Goal: Information Seeking & Learning: Understand process/instructions

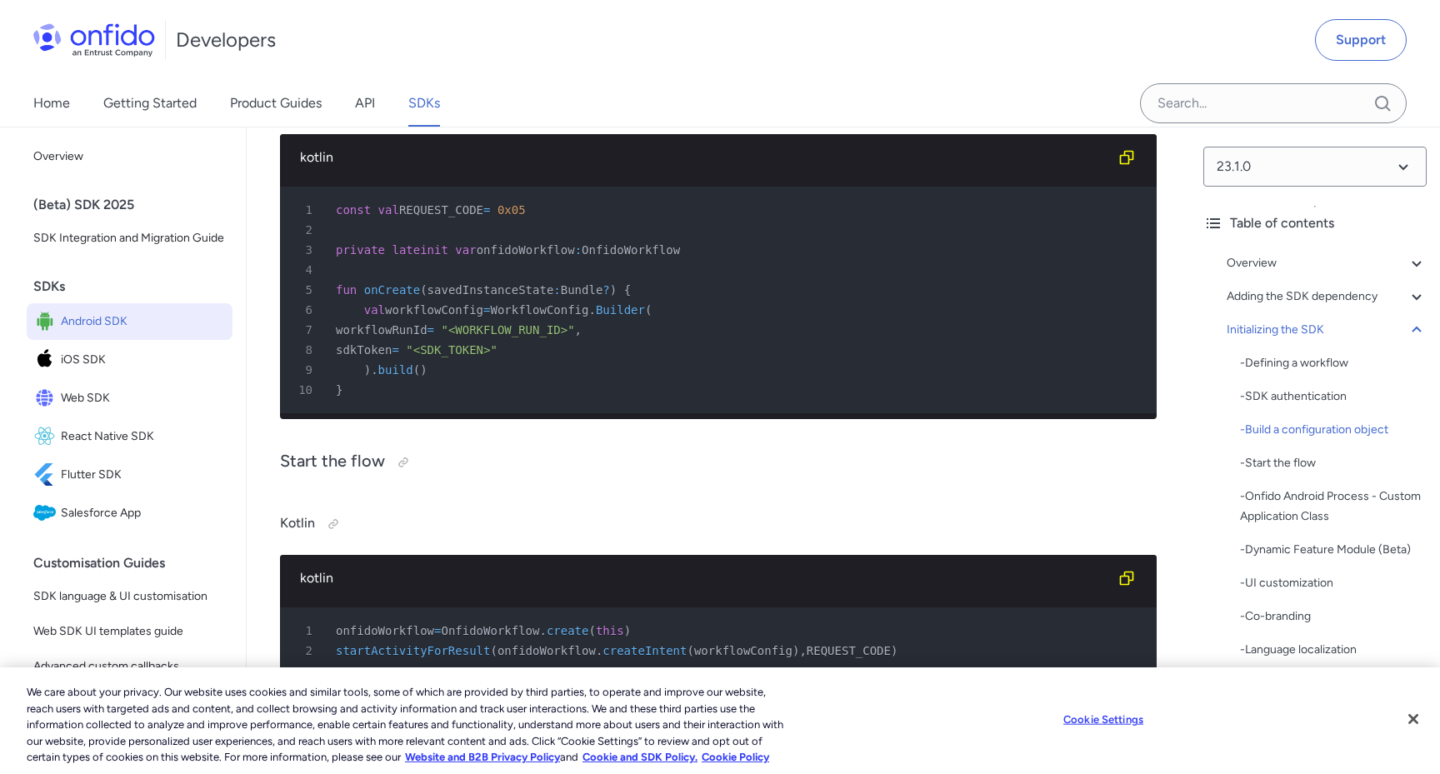
scroll to position [4964, 0]
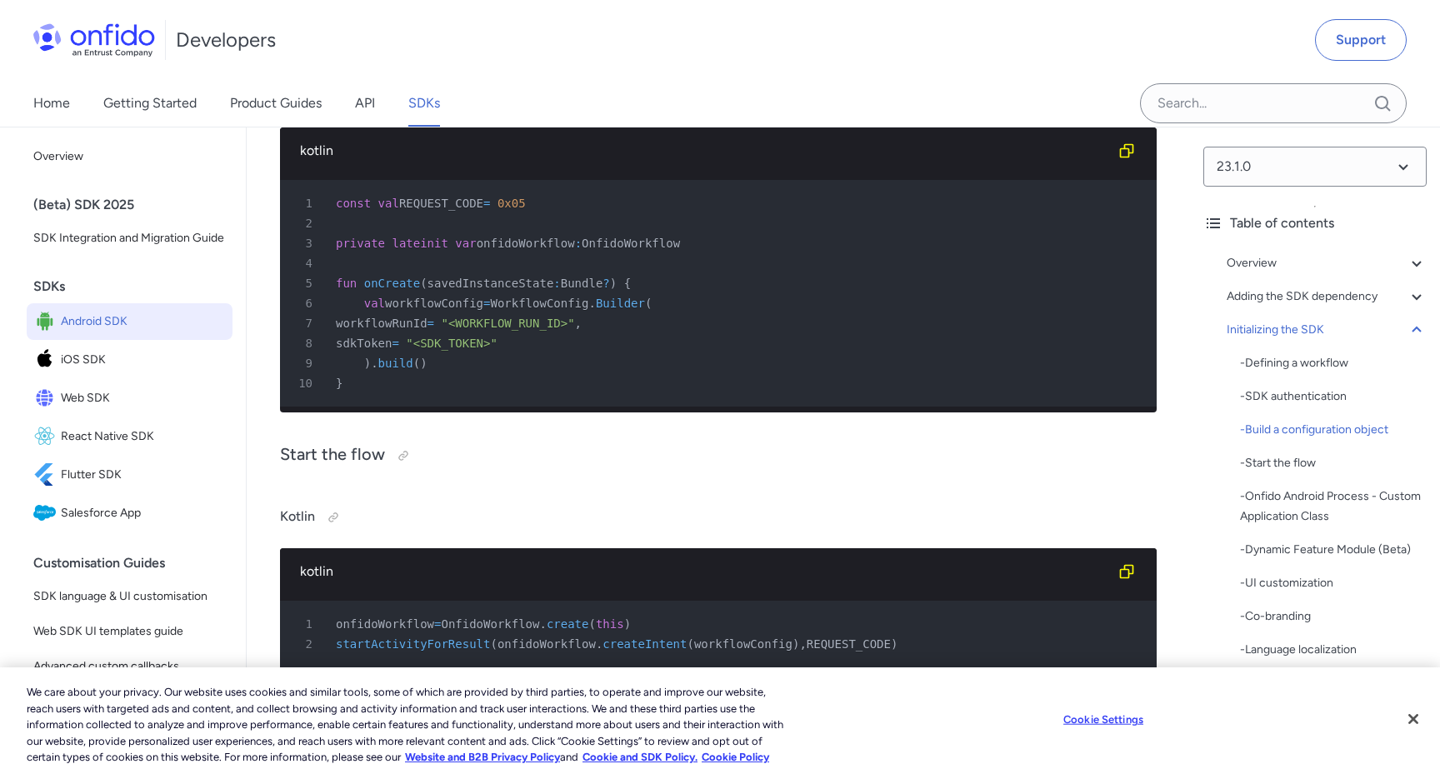
click at [489, 350] on span ""<SDK_TOKEN>"" at bounding box center [452, 343] width 92 height 13
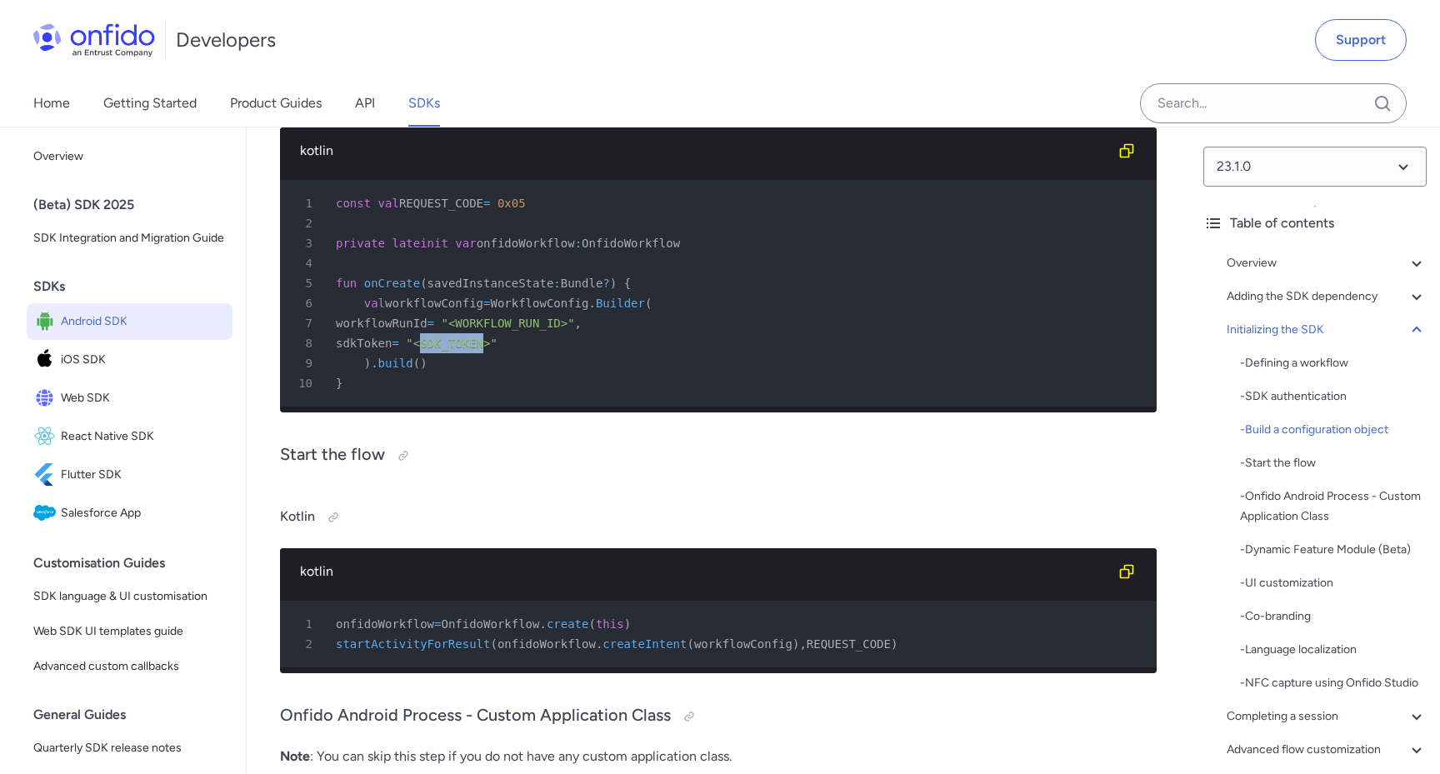
click at [489, 350] on span ""<SDK_TOKEN>"" at bounding box center [452, 343] width 92 height 13
copy span "SDK_TOKEN"
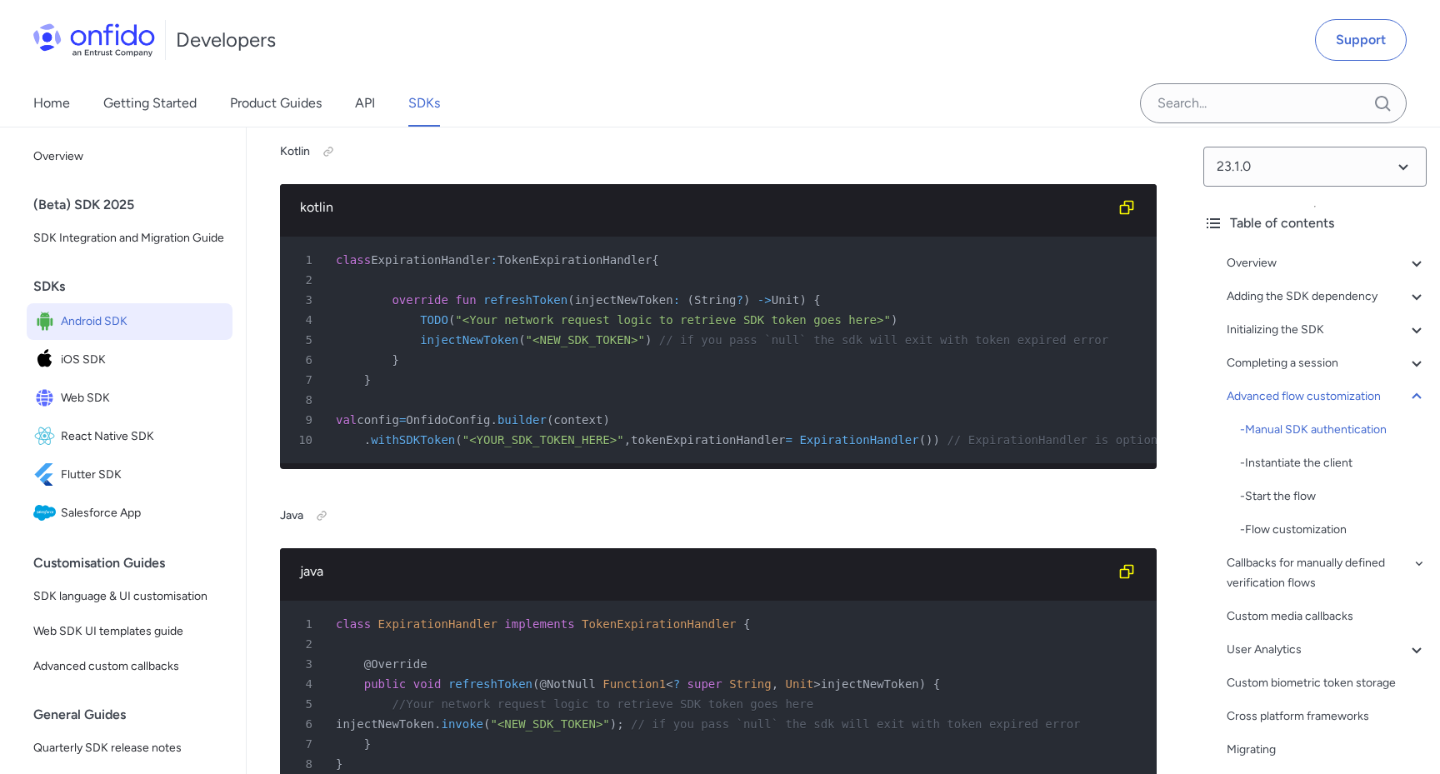
scroll to position [15442, 0]
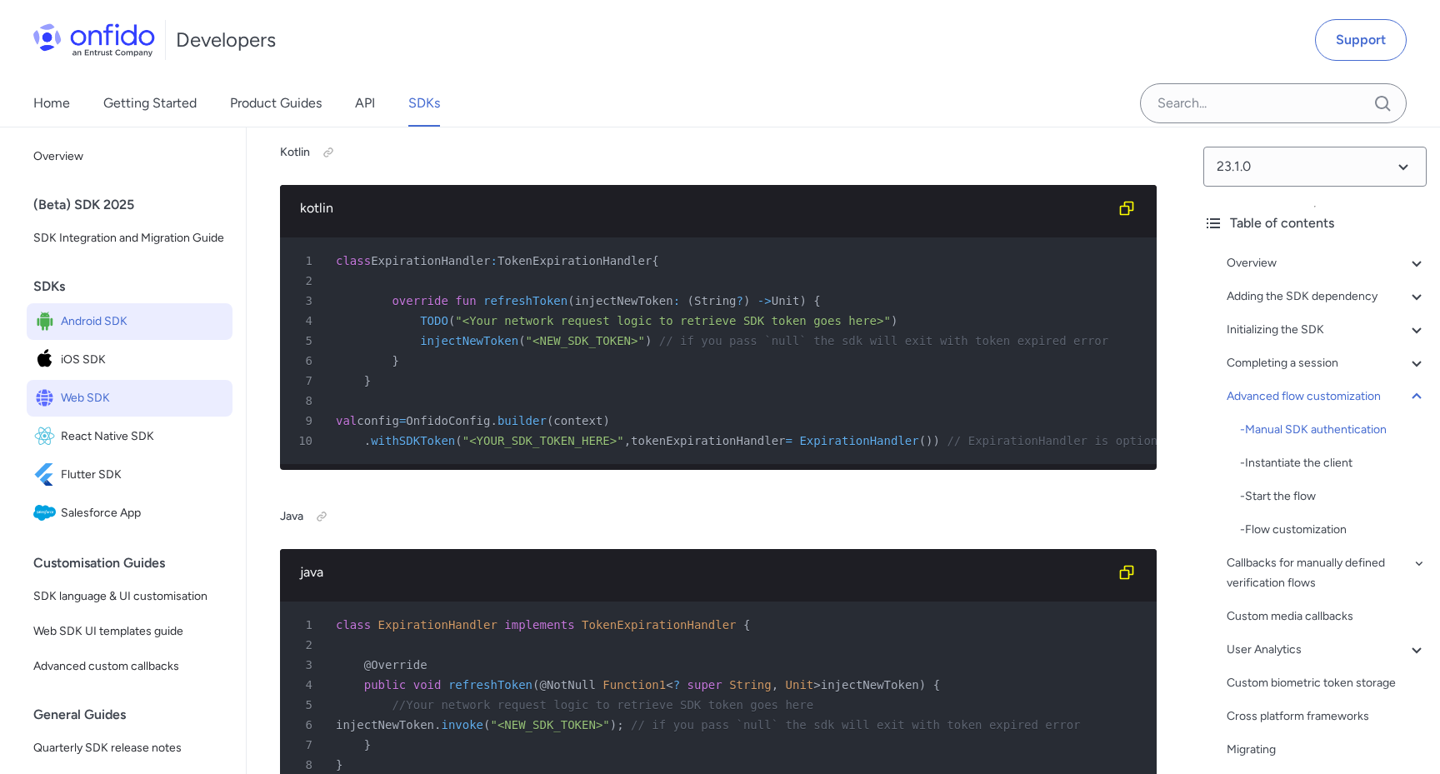
click at [173, 401] on span "Web SDK" at bounding box center [143, 398] width 165 height 23
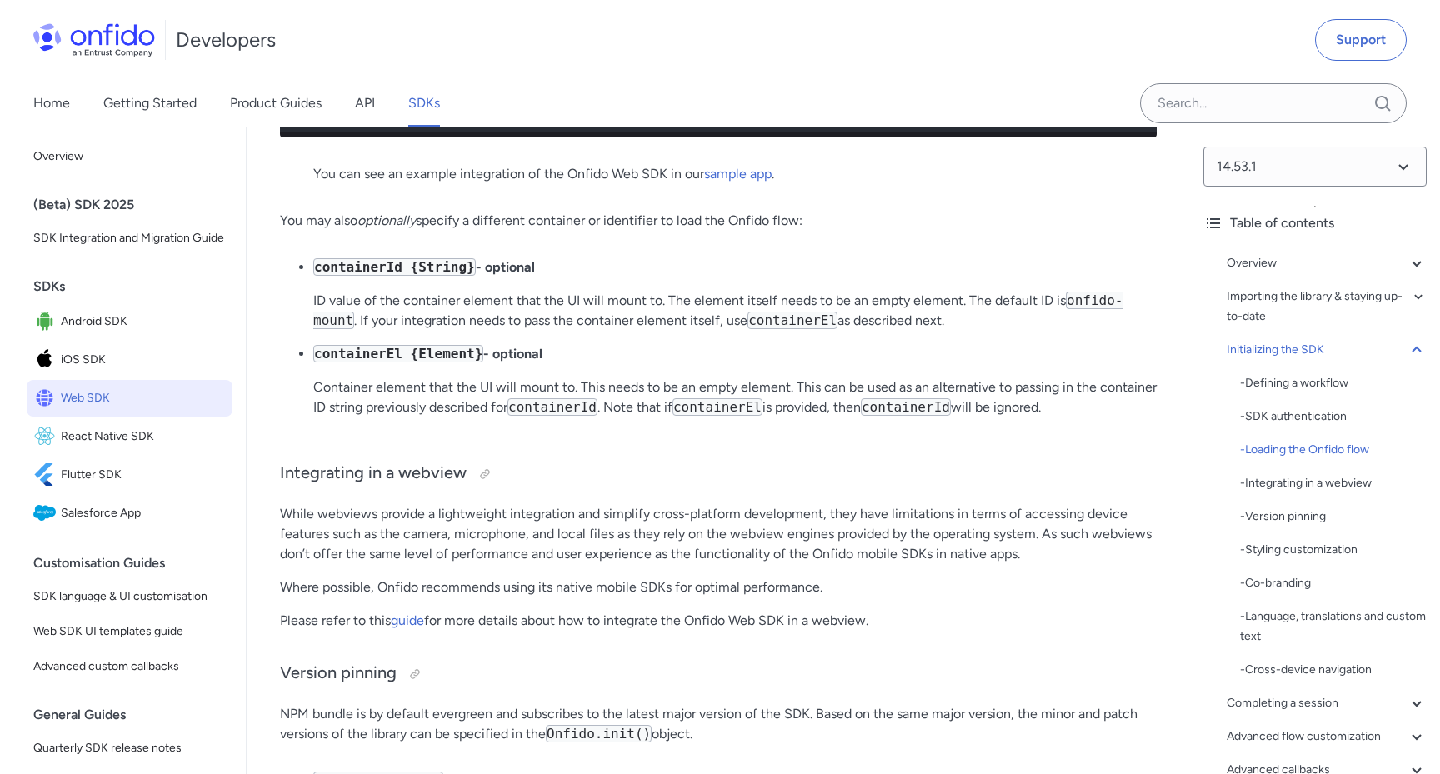
scroll to position [4609, 0]
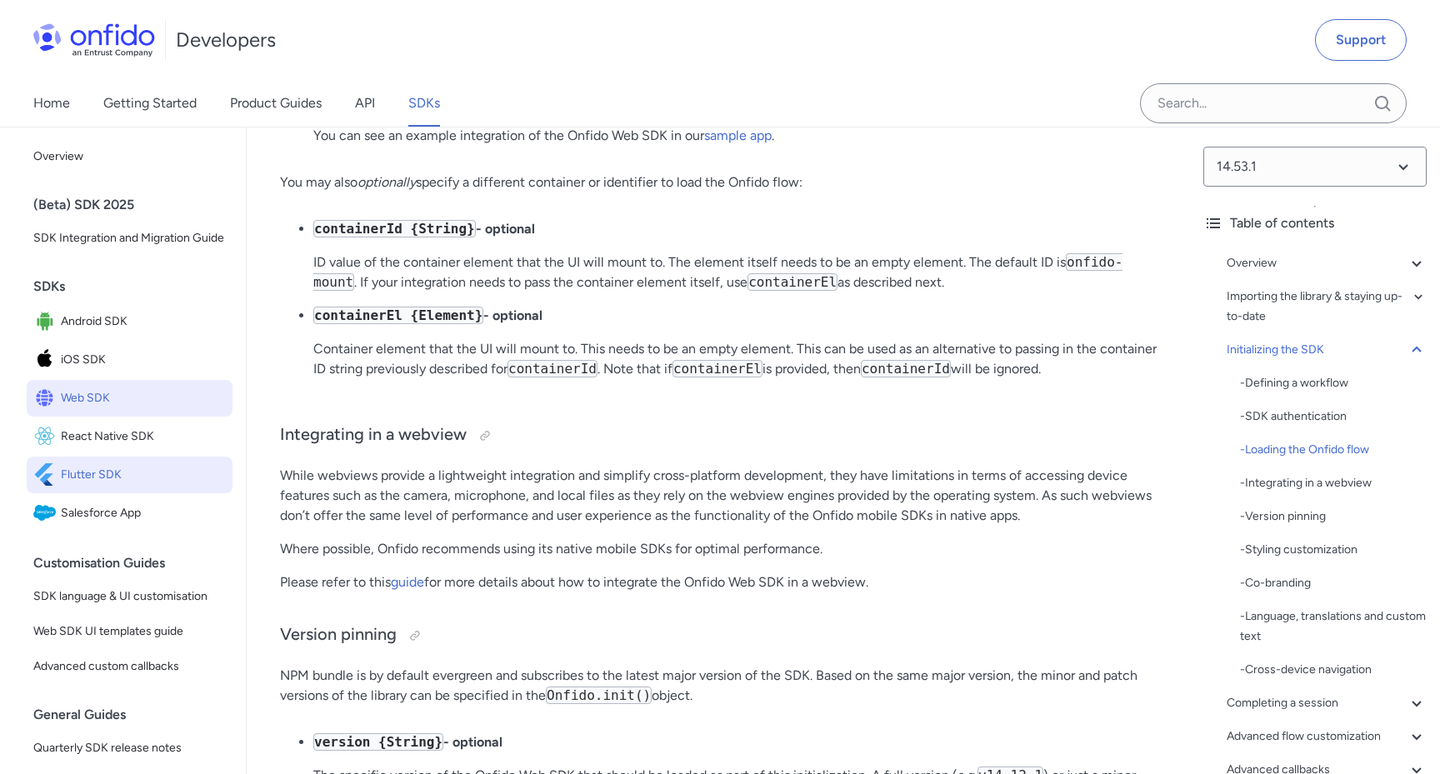
click at [118, 490] on link "Flutter SDK" at bounding box center [130, 475] width 206 height 37
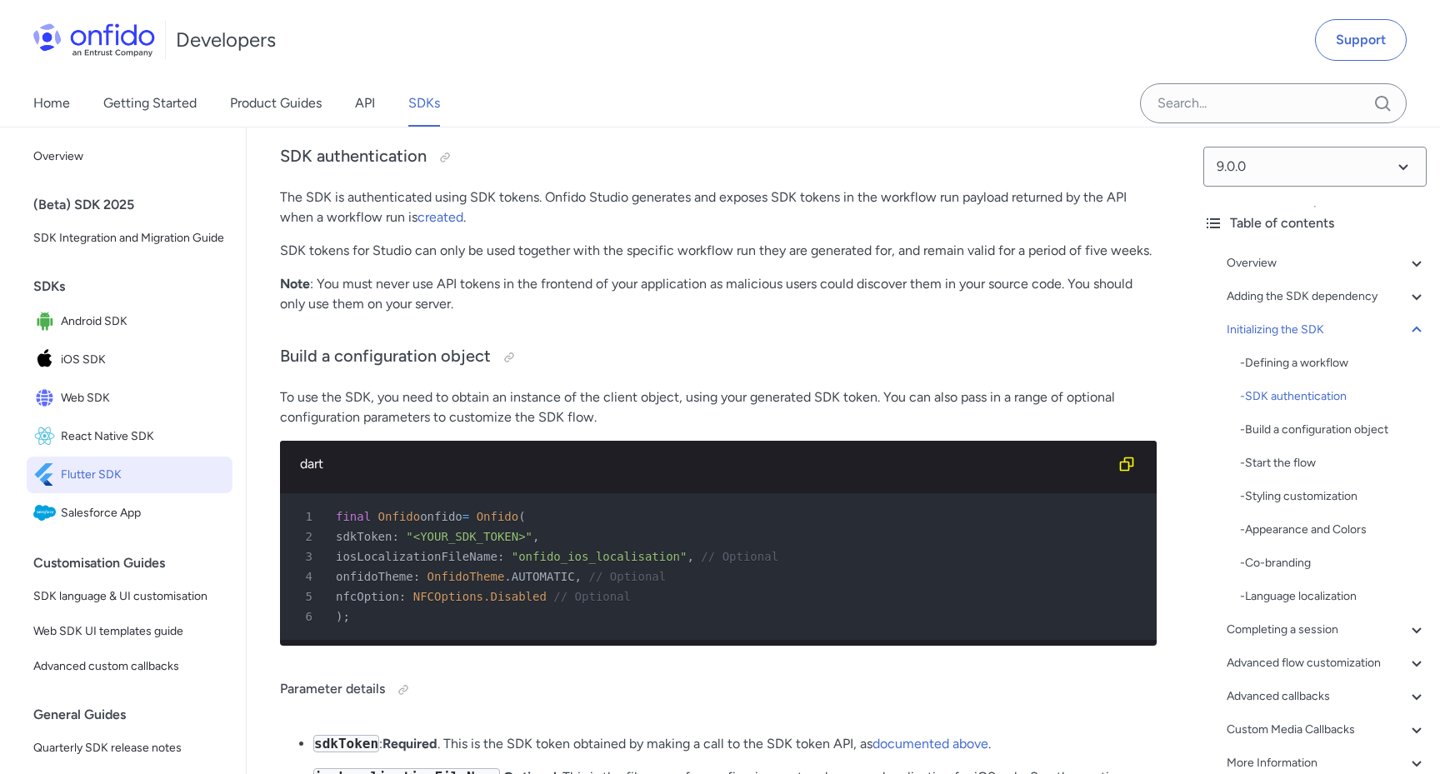
scroll to position [3626, 0]
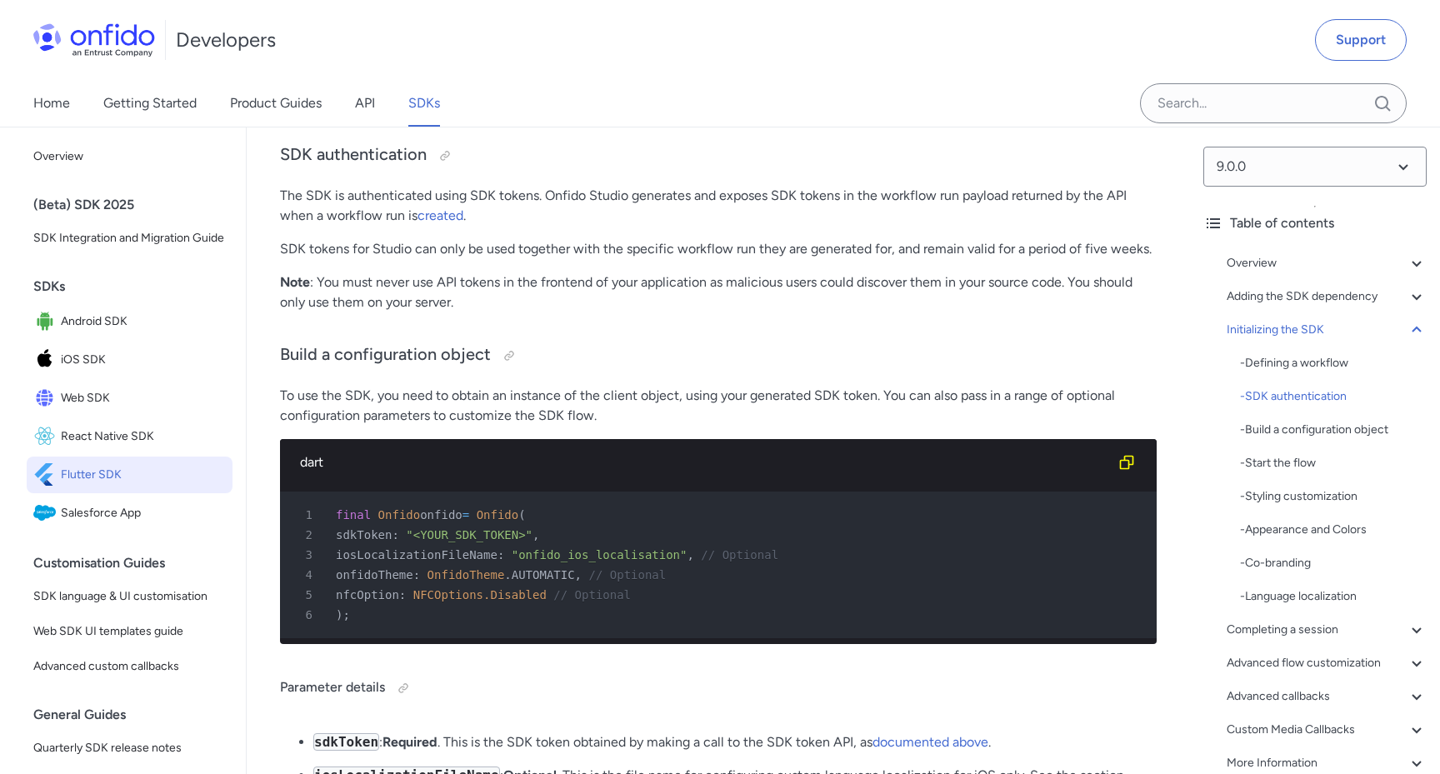
click at [483, 542] on span ""<YOUR_SDK_TOKEN>"" at bounding box center [469, 534] width 127 height 13
click at [431, 223] on link "created" at bounding box center [440, 215] width 46 height 16
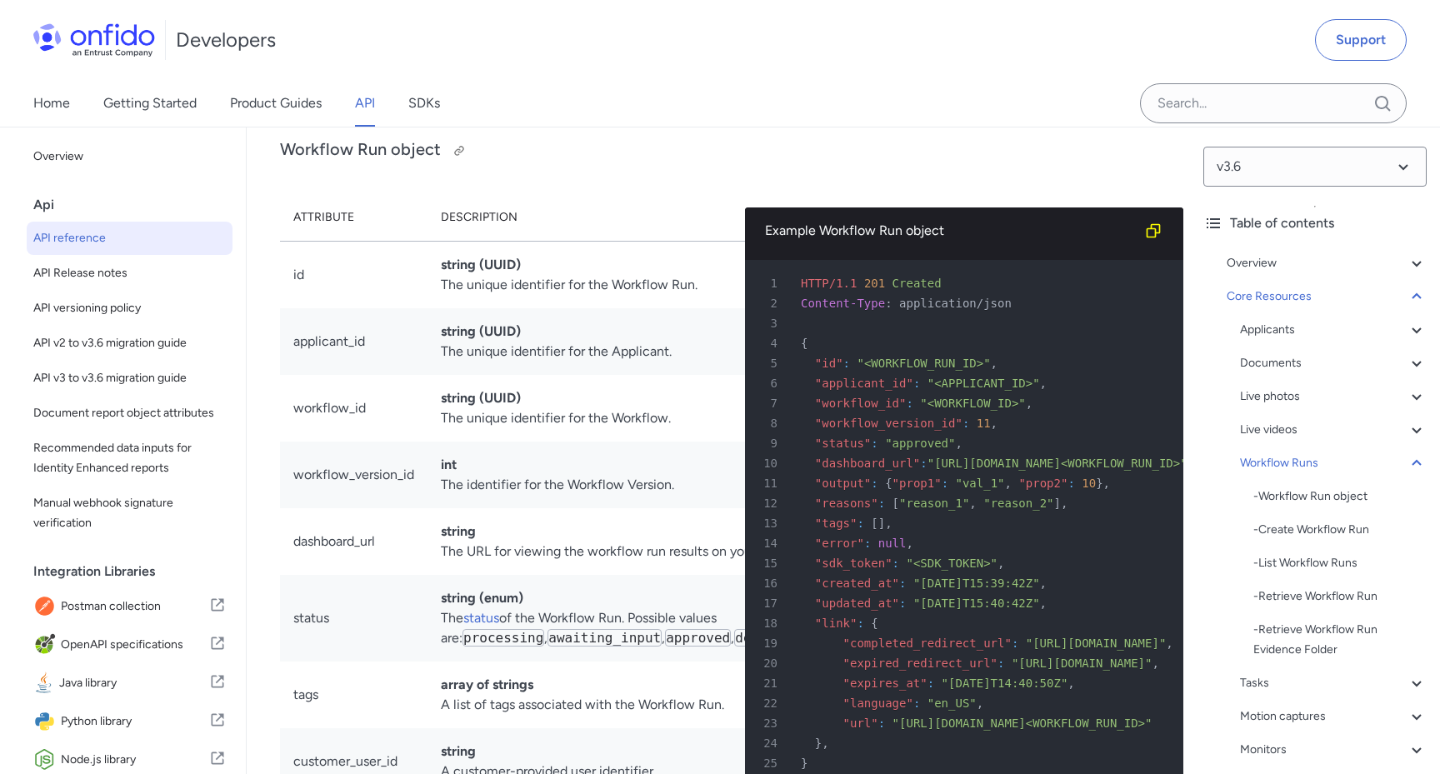
scroll to position [37914, 0]
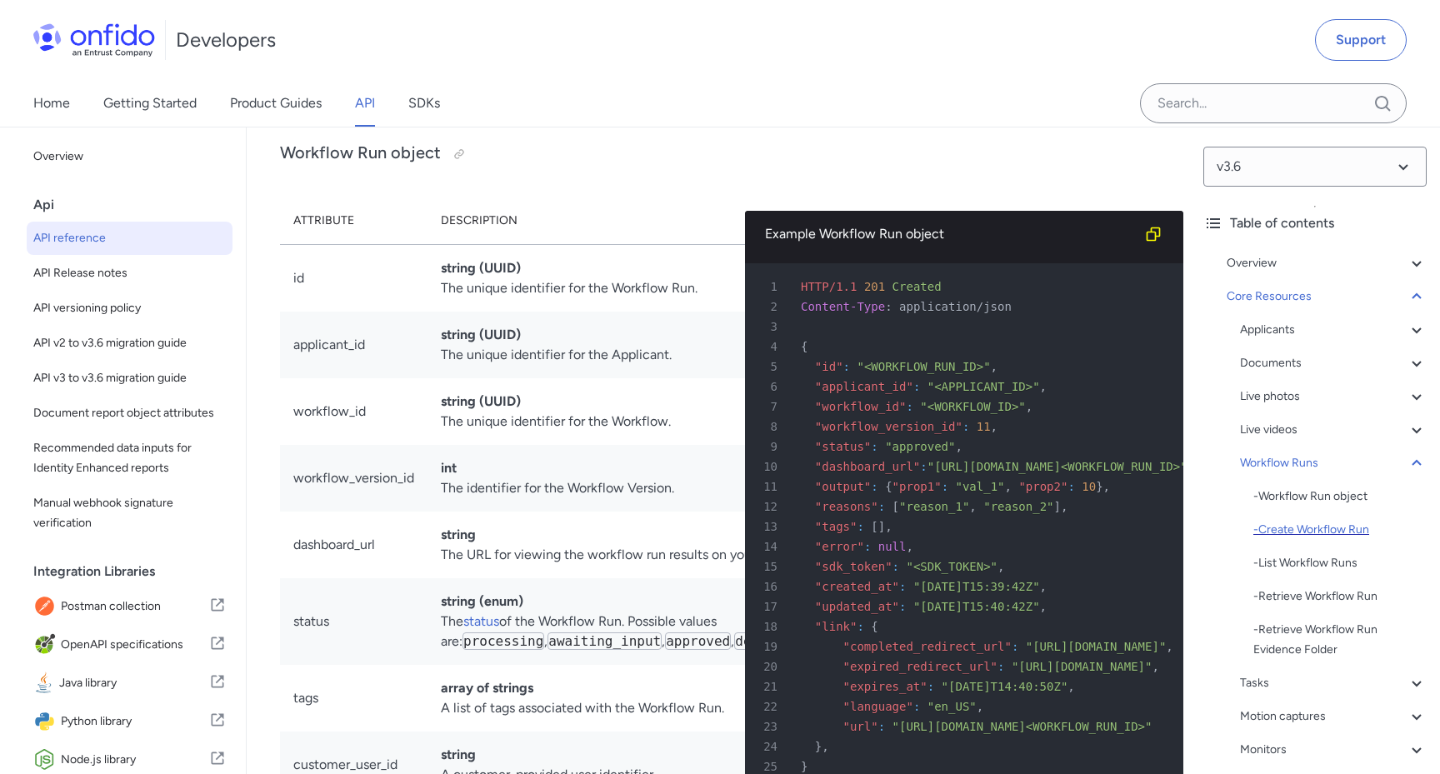
click at [1303, 528] on div "- Create Workflow Run" at bounding box center [1339, 530] width 173 height 20
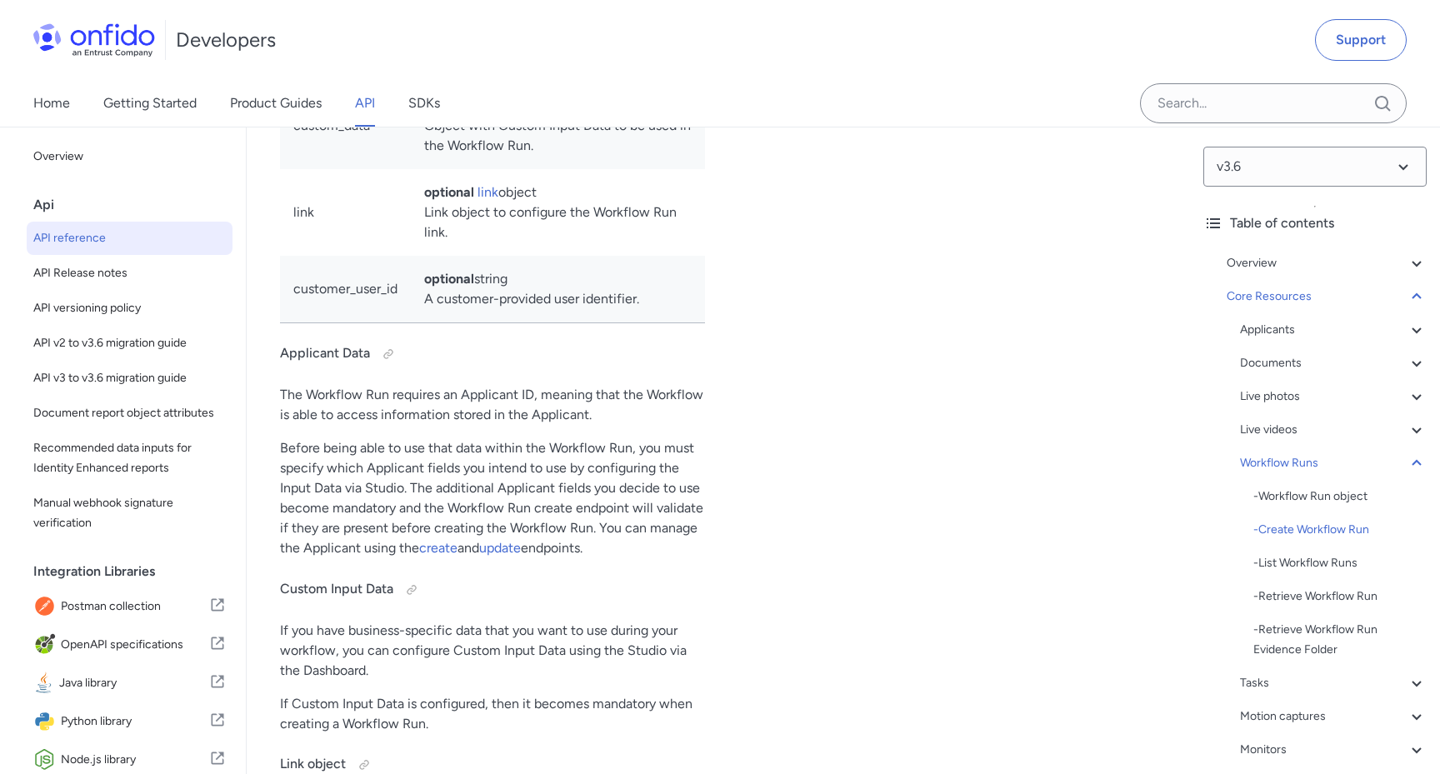
scroll to position [41366, 0]
drag, startPoint x: 382, startPoint y: 526, endPoint x: 283, endPoint y: 521, distance: 99.3
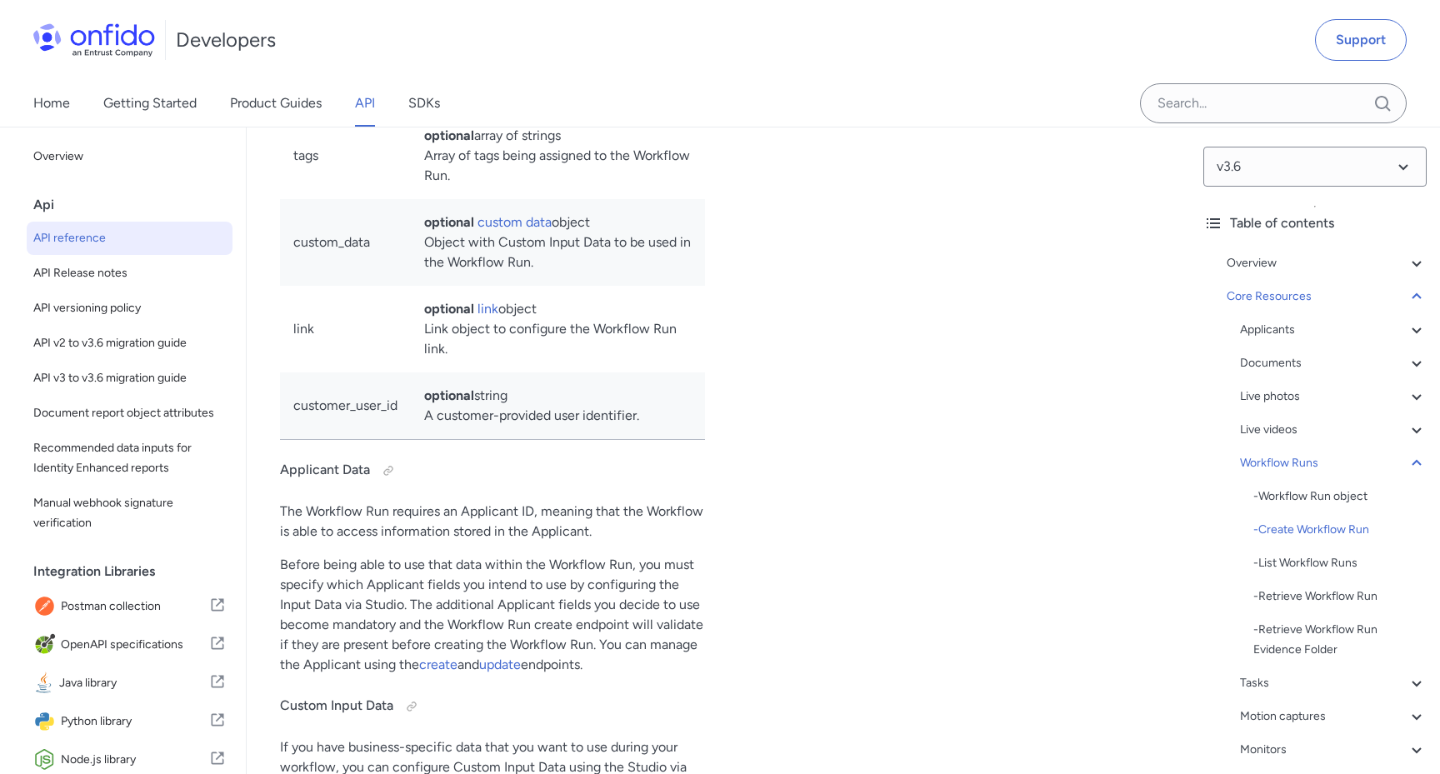
copy td "workflow_id"
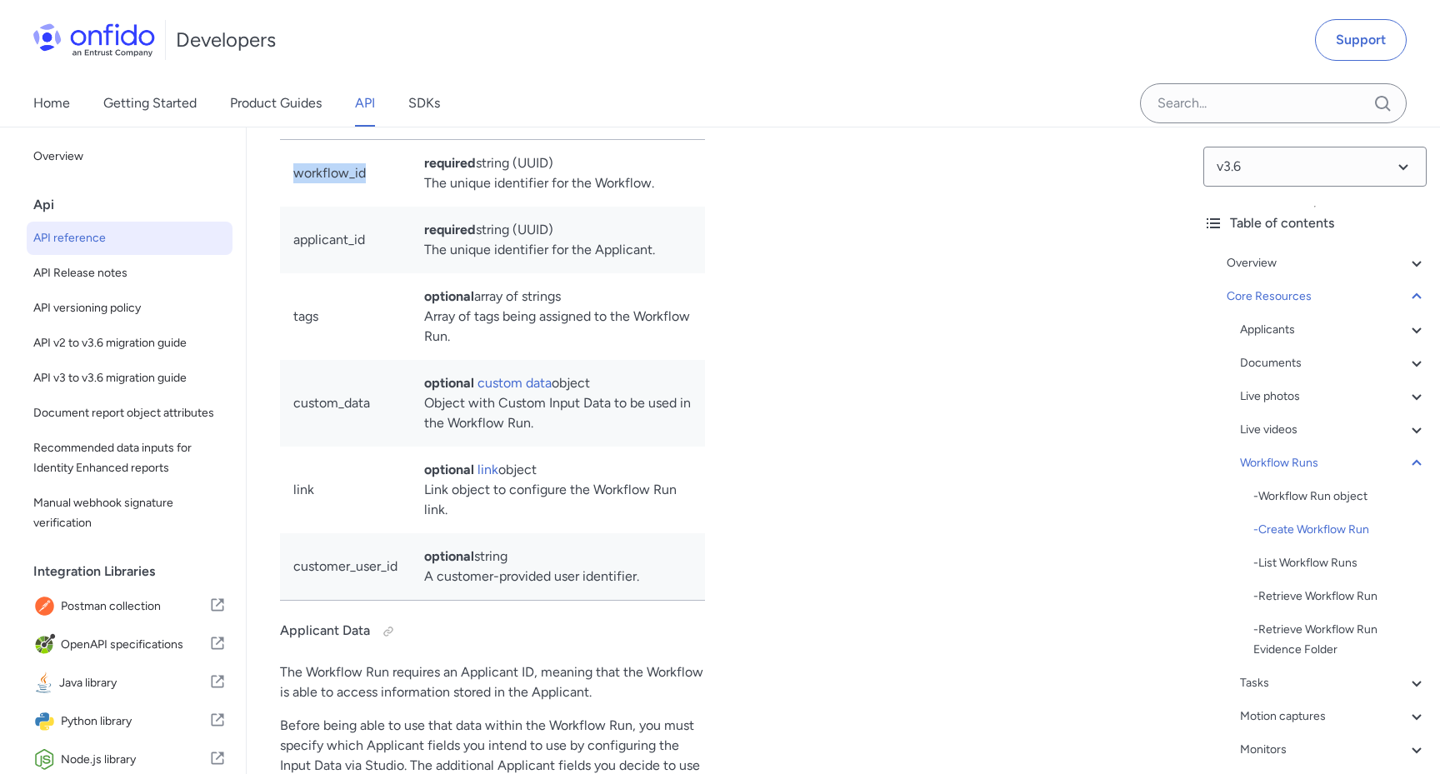
scroll to position [41084, 0]
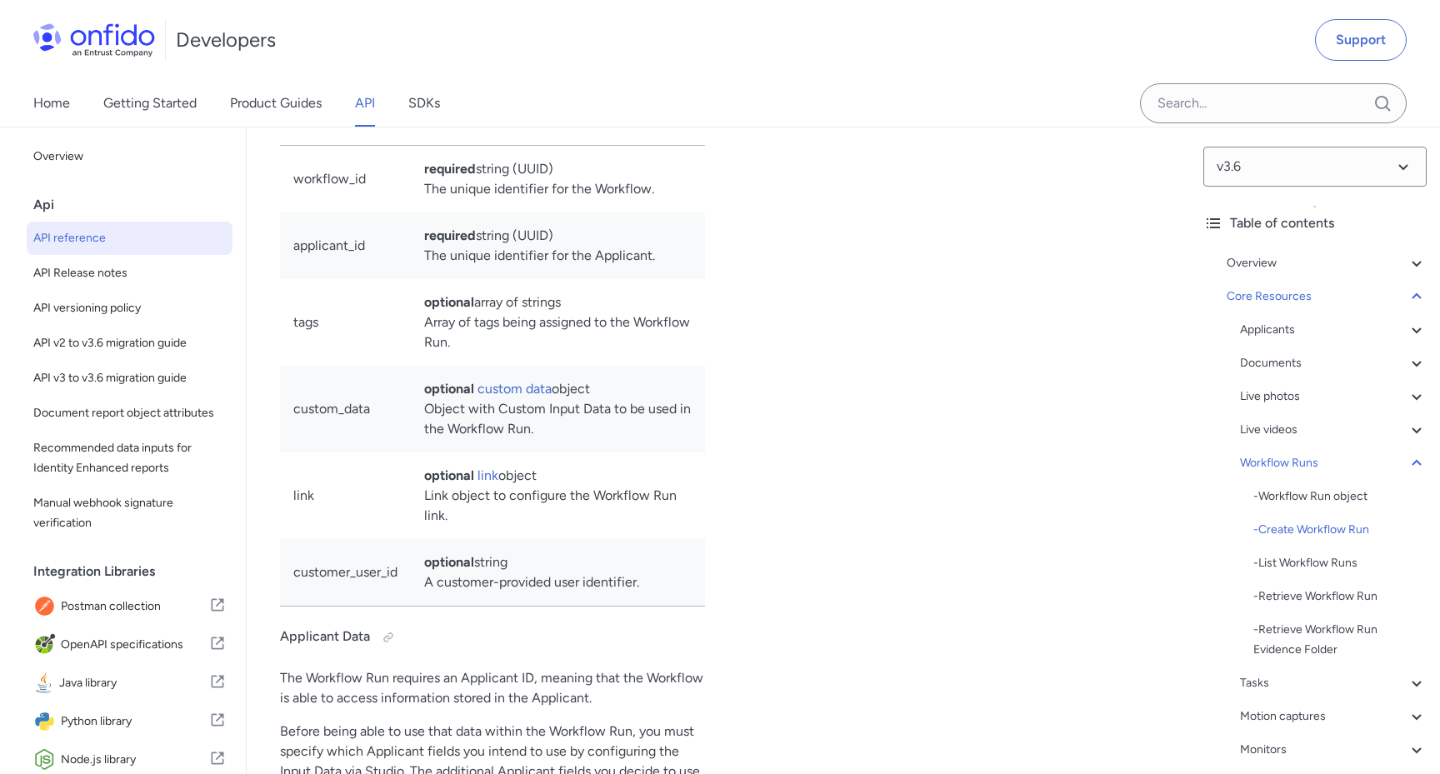
drag, startPoint x: 452, startPoint y: 369, endPoint x: 527, endPoint y: 369, distance: 75.8
drag, startPoint x: 528, startPoint y: 368, endPoint x: 482, endPoint y: 344, distance: 51.8
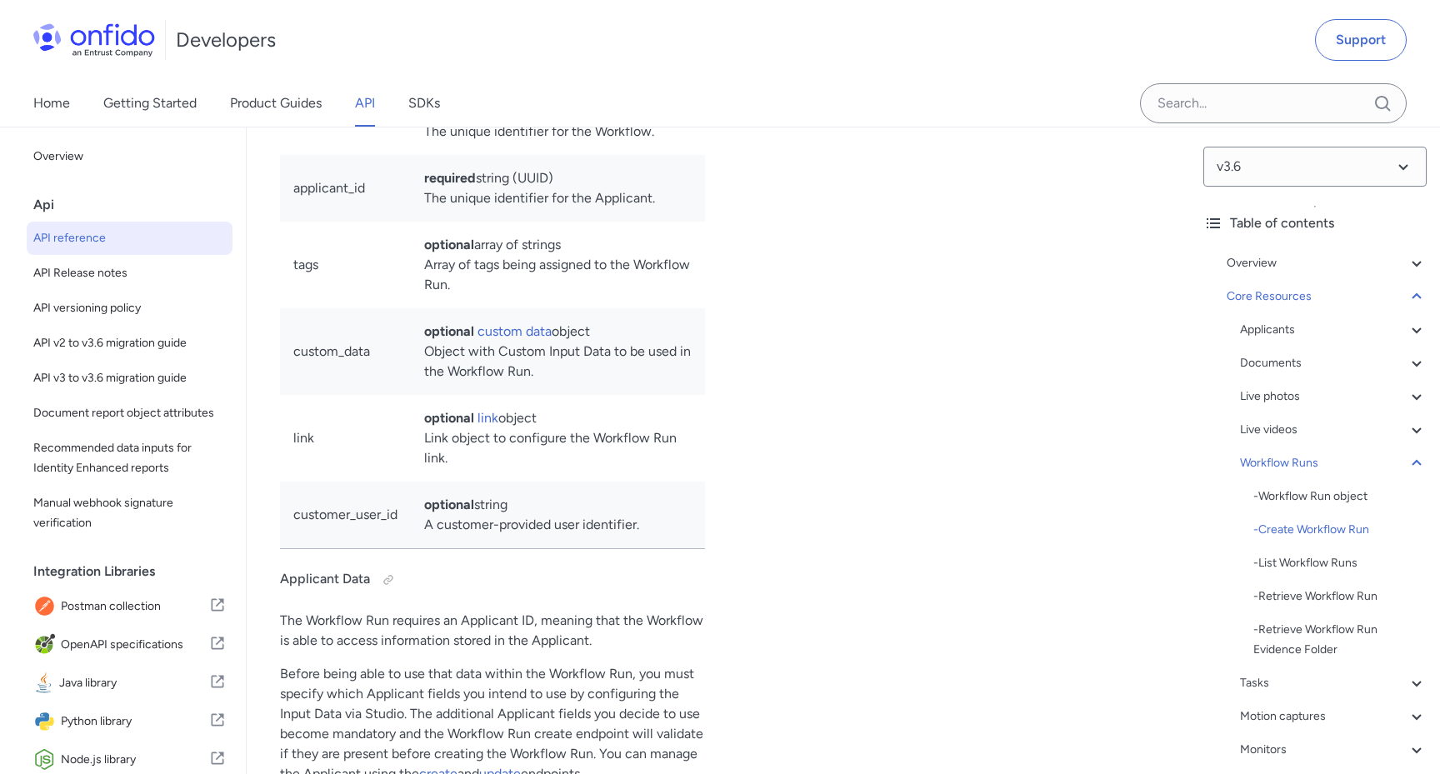
scroll to position [41142, 0]
copy span "applicant_id"
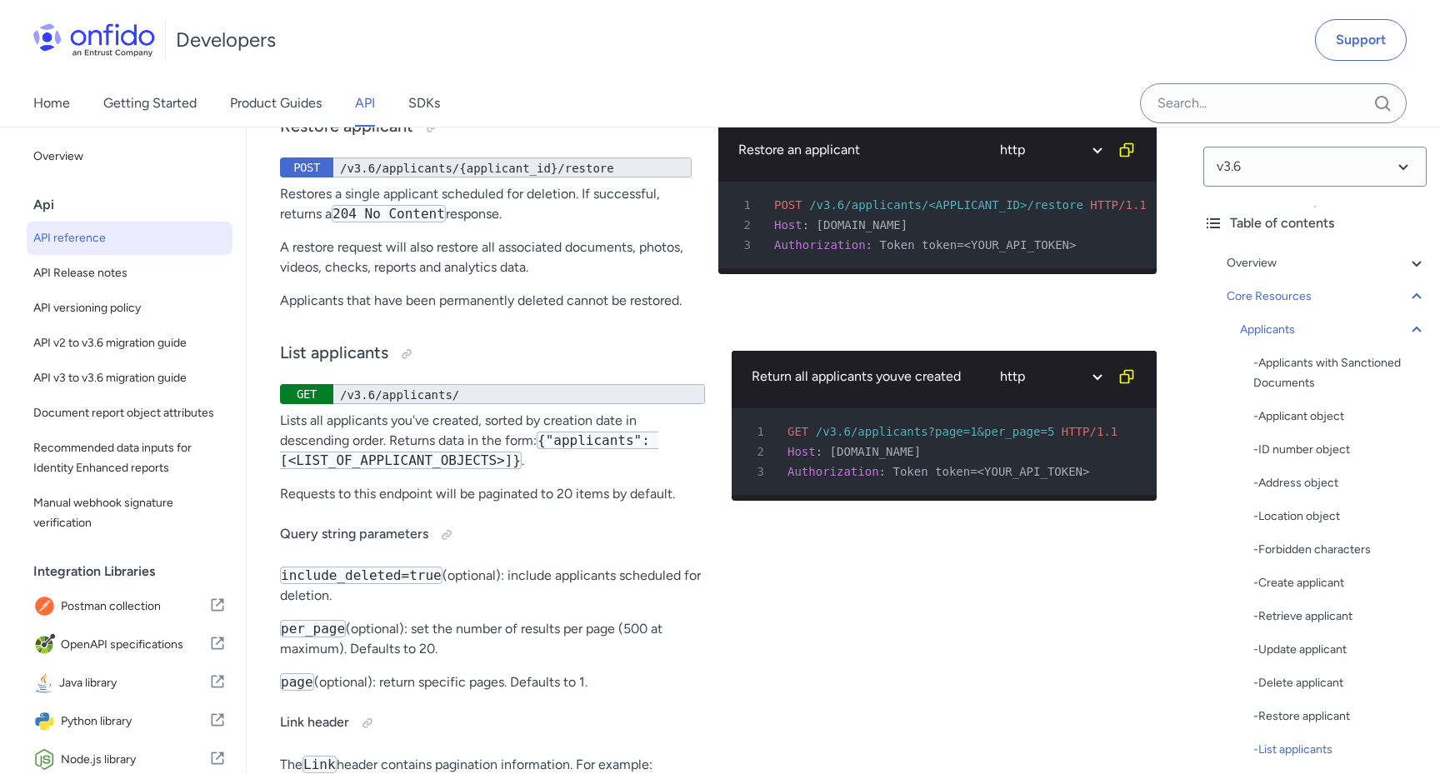
scroll to position [24553, 0]
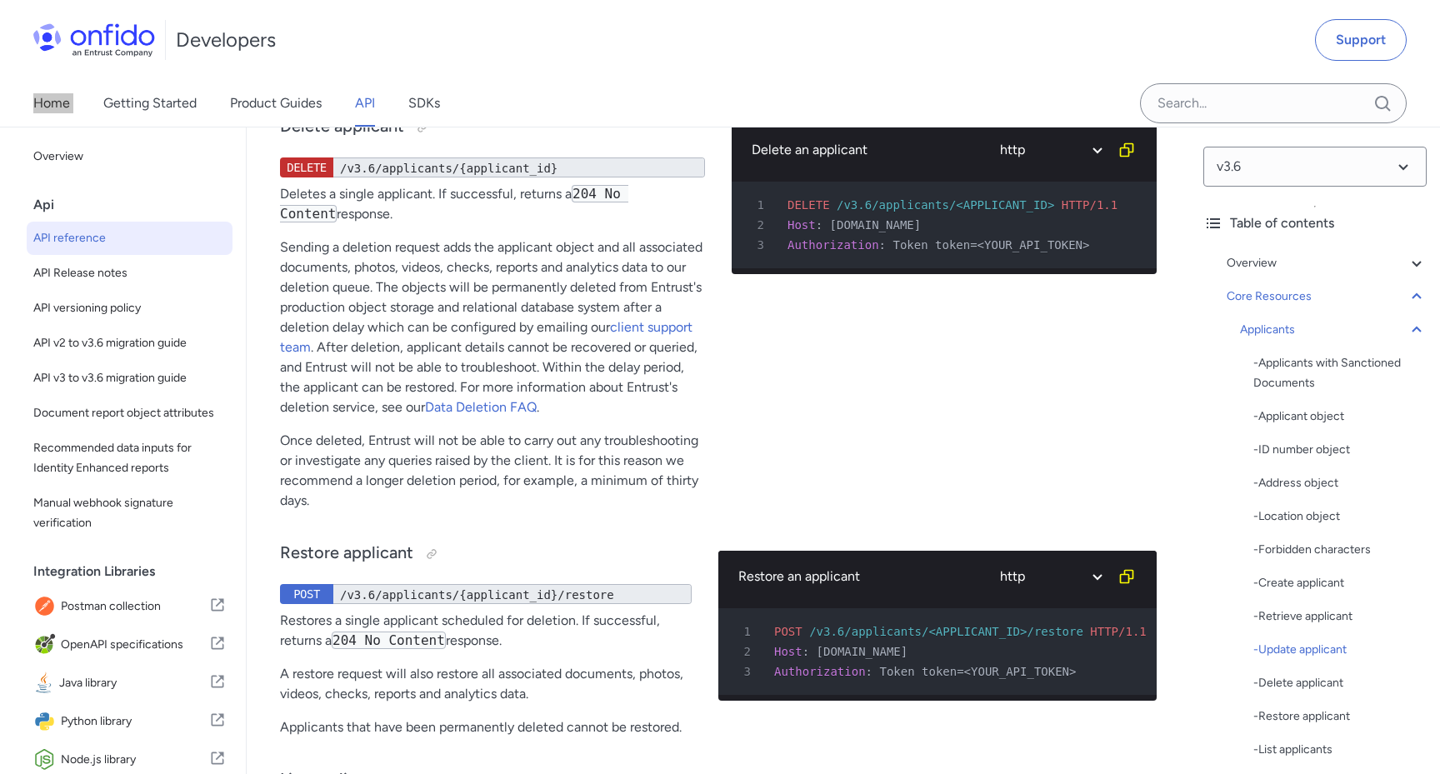
click at [1140, 12] on div "Developers Support" at bounding box center [720, 40] width 1440 height 80
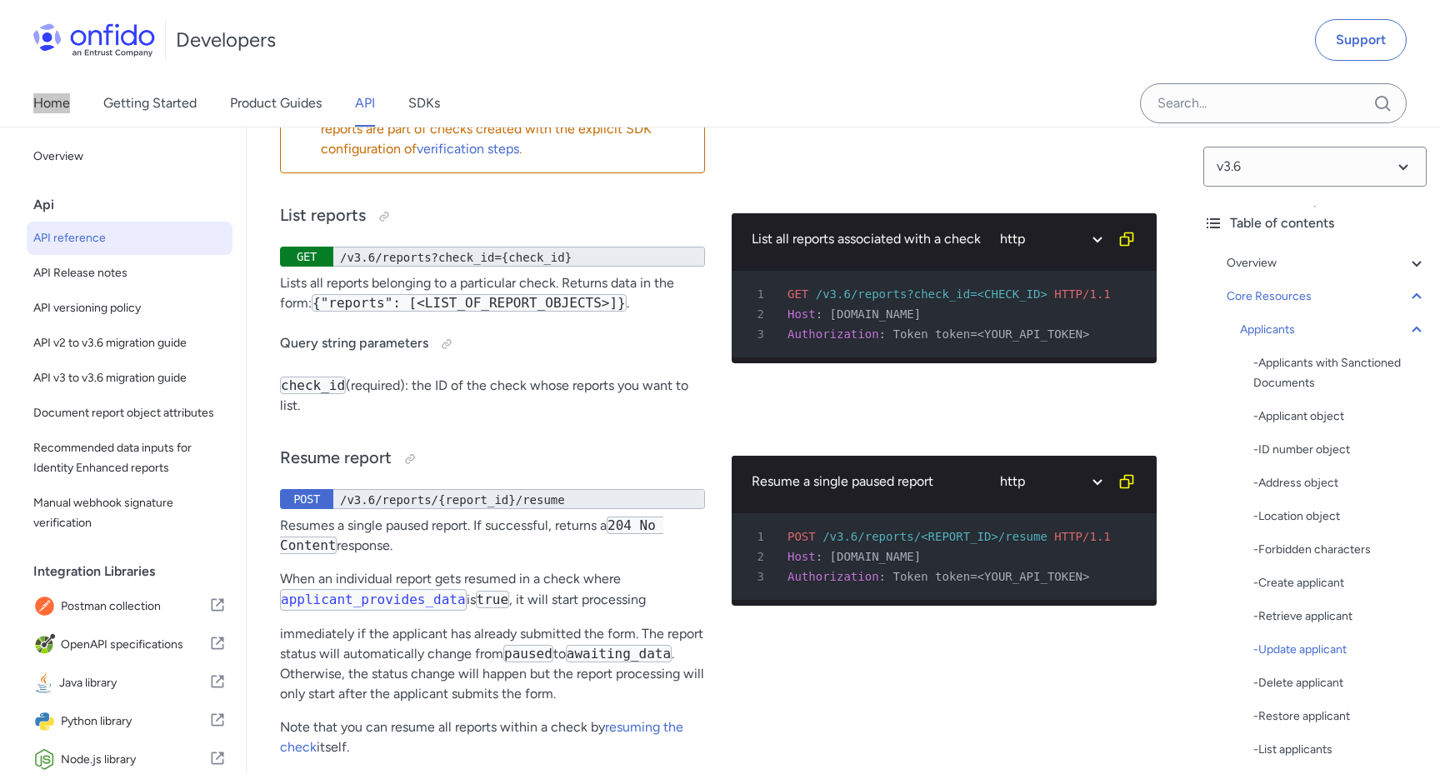
click at [842, 17] on div "Developers Support" at bounding box center [720, 40] width 1440 height 80
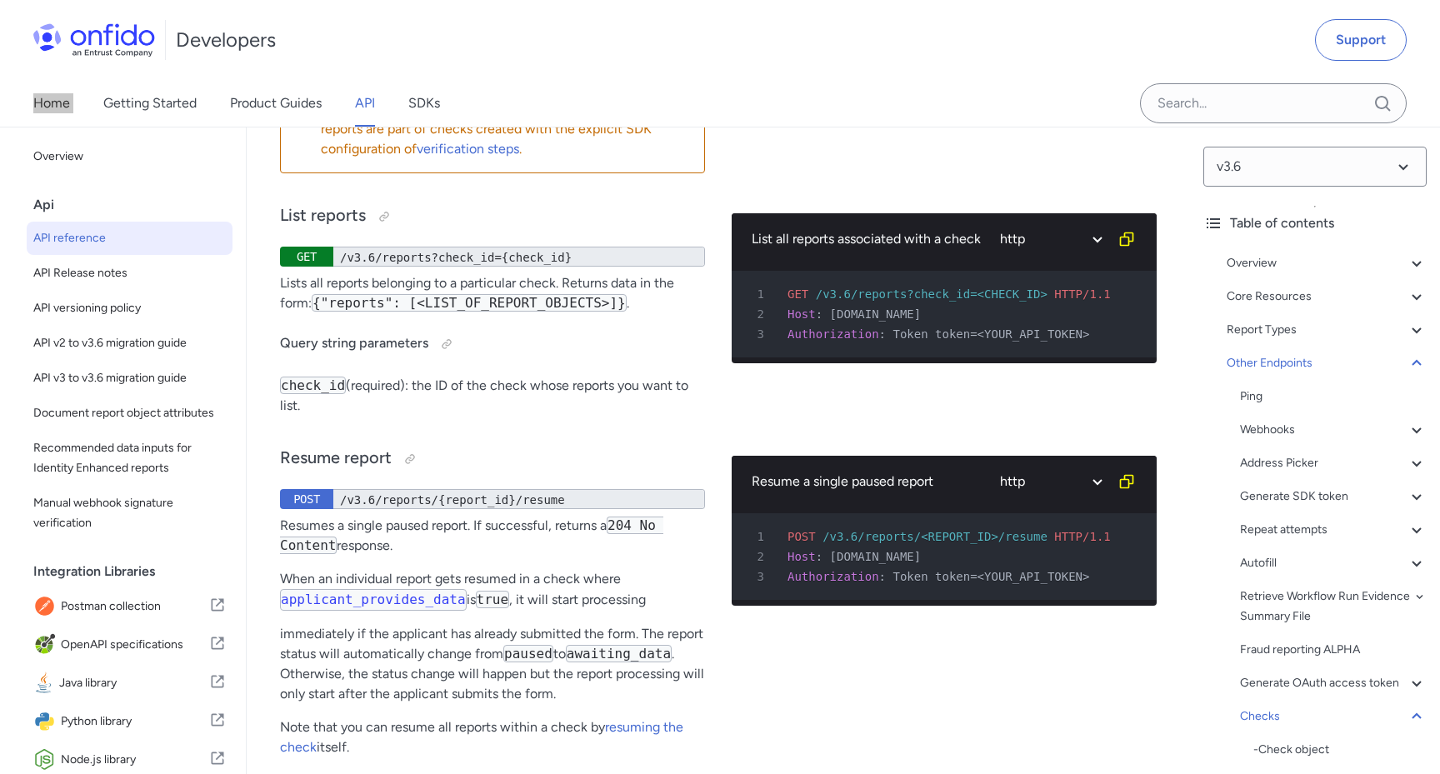
click at [842, 17] on div "Developers Support" at bounding box center [720, 40] width 1440 height 80
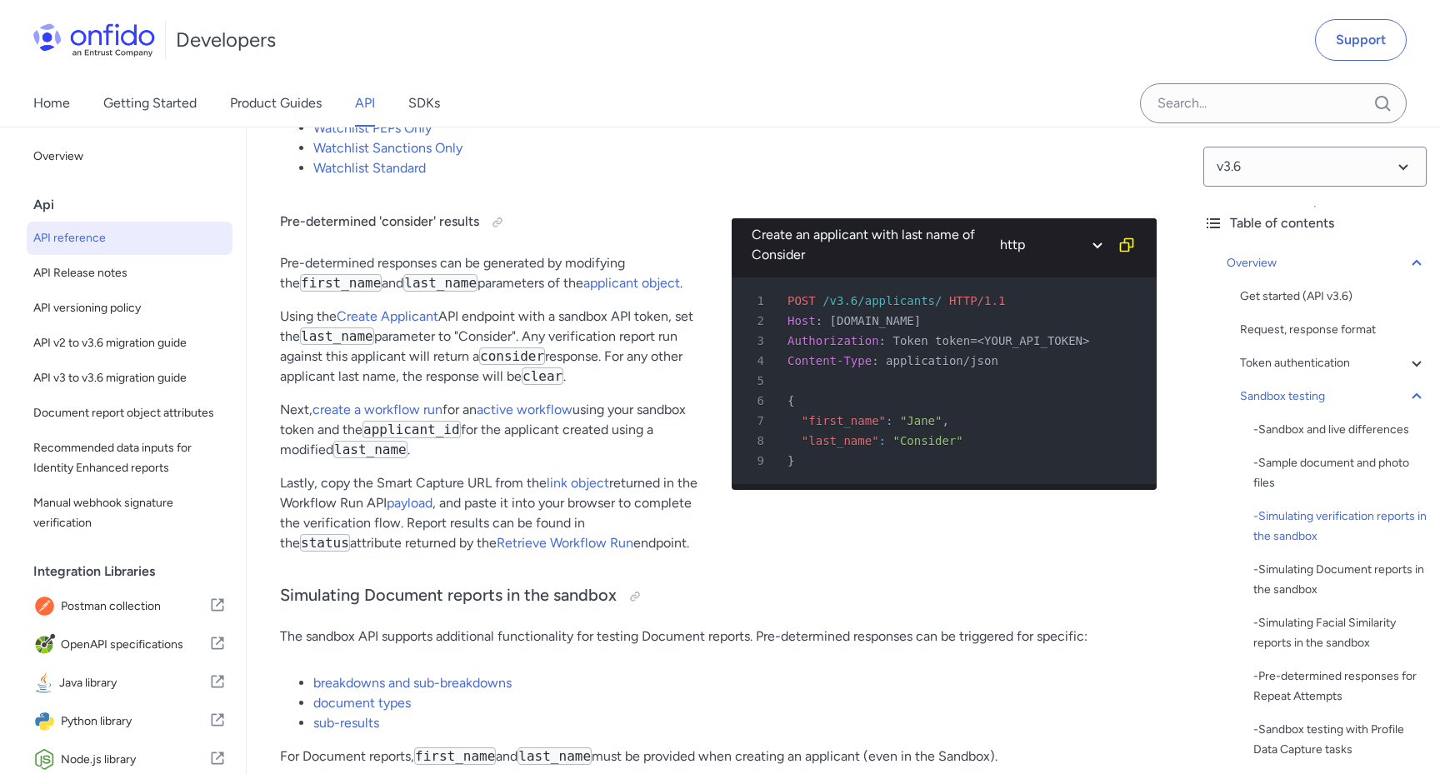
scroll to position [3687, 0]
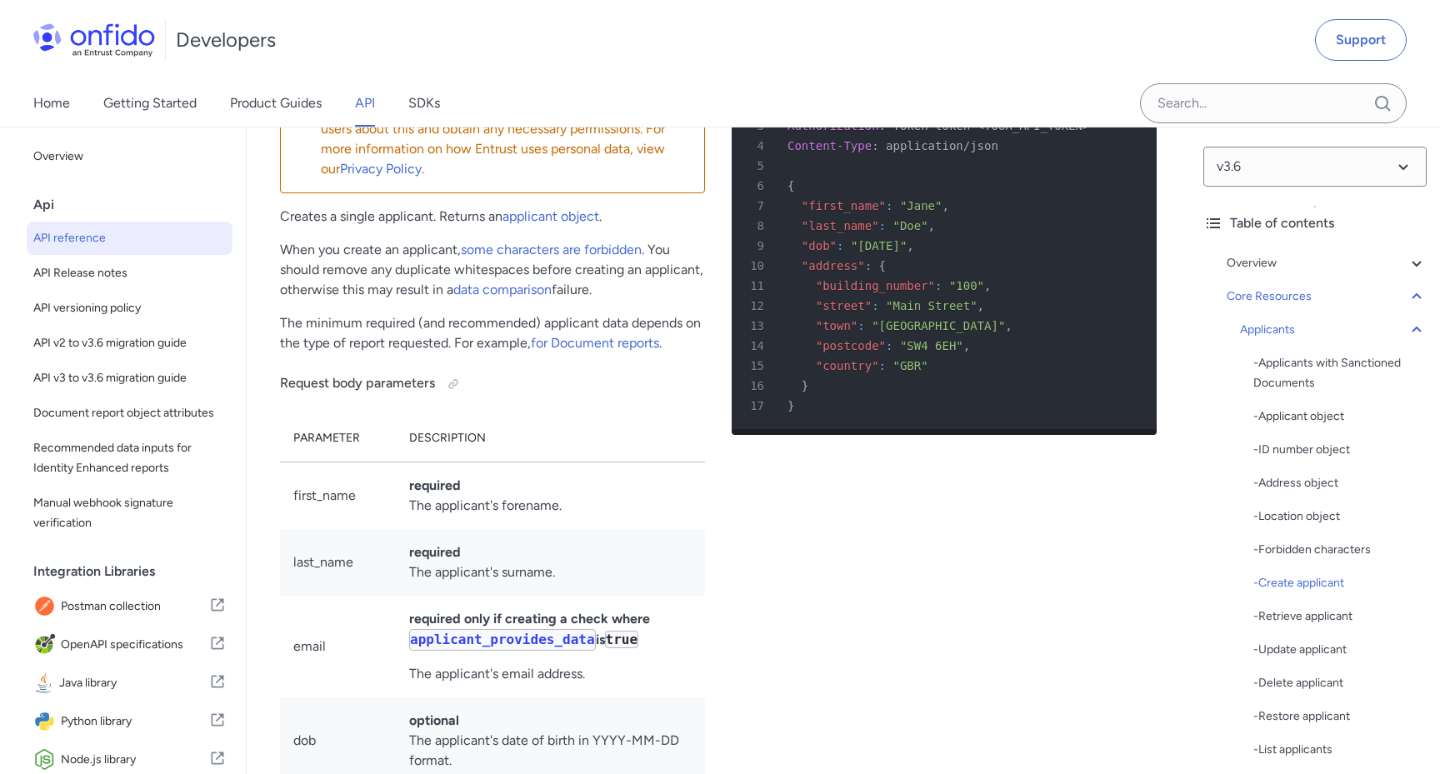
scroll to position [20997, 0]
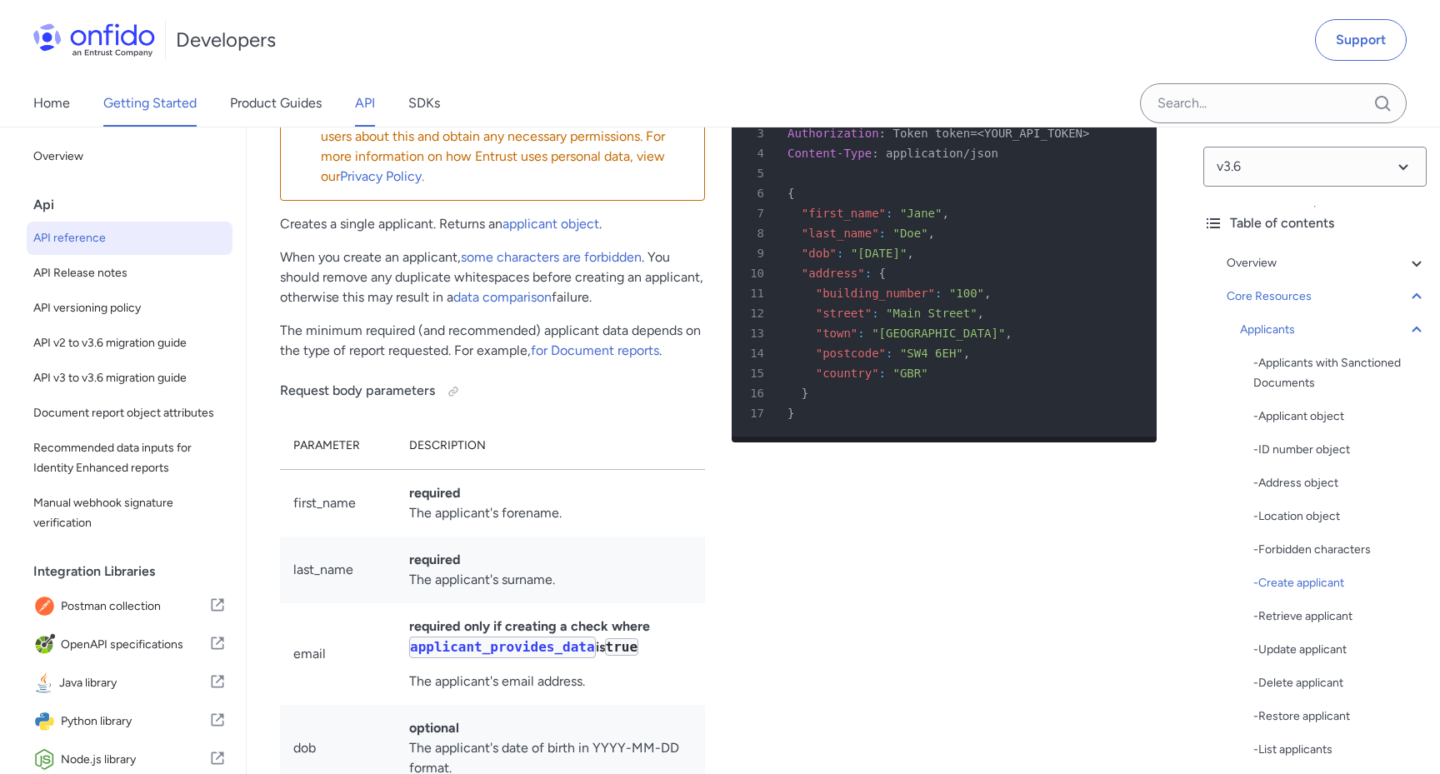
click at [155, 105] on link "Getting Started" at bounding box center [149, 103] width 93 height 47
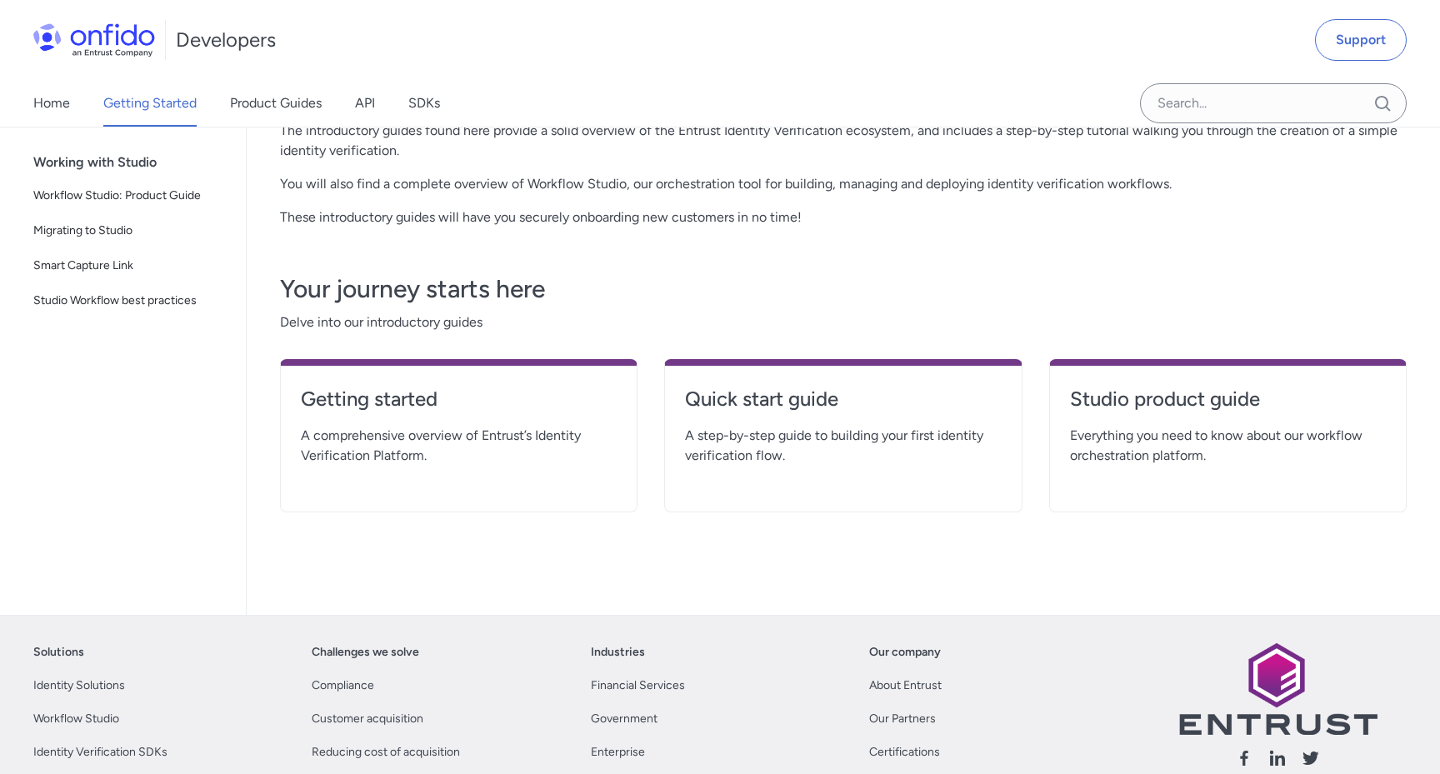
scroll to position [223, 0]
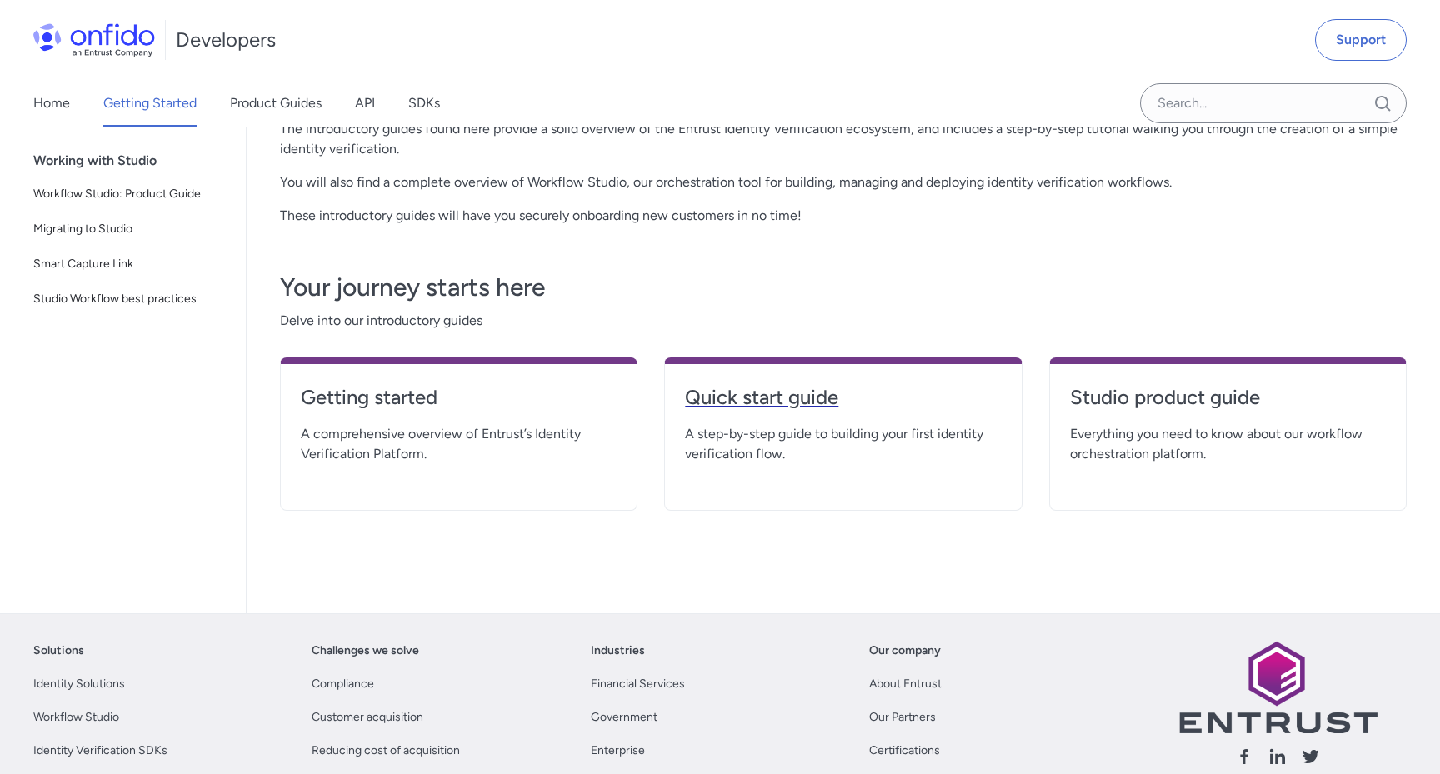
click at [737, 389] on h4 "Quick start guide" at bounding box center [843, 397] width 316 height 27
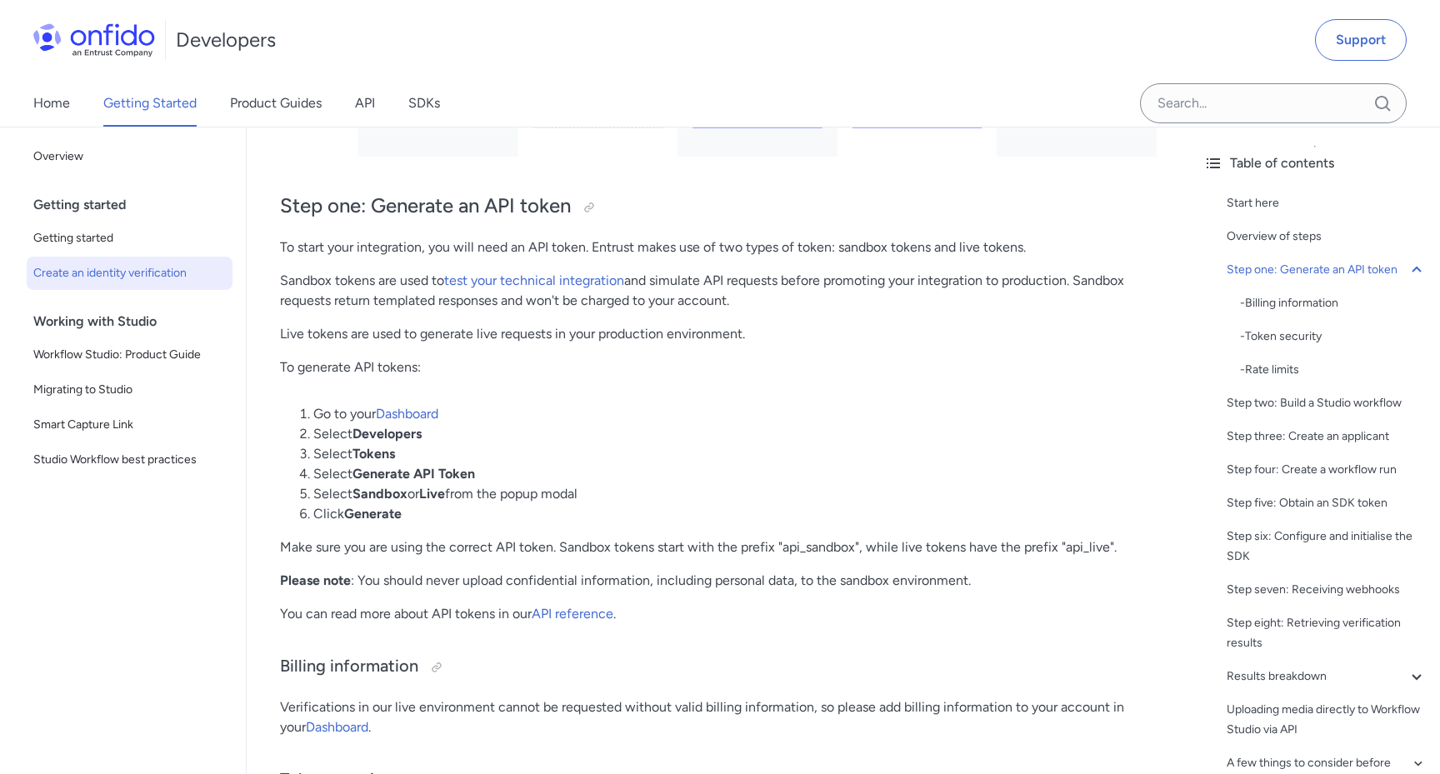
scroll to position [961, 0]
click at [417, 411] on link "Dashboard" at bounding box center [407, 412] width 62 height 16
